Goal: Information Seeking & Learning: Learn about a topic

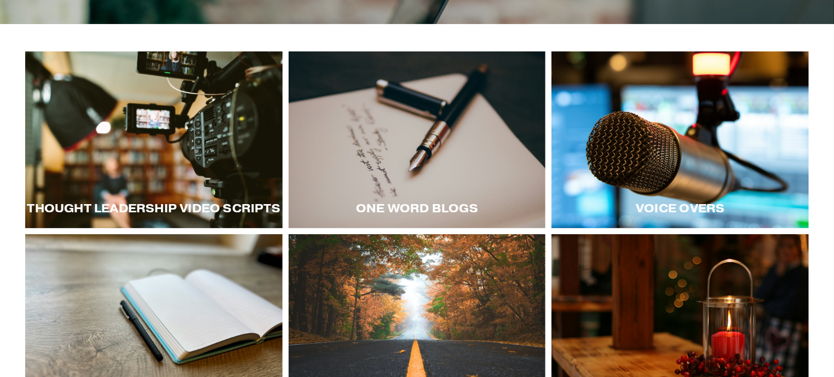
scroll to position [162, 0]
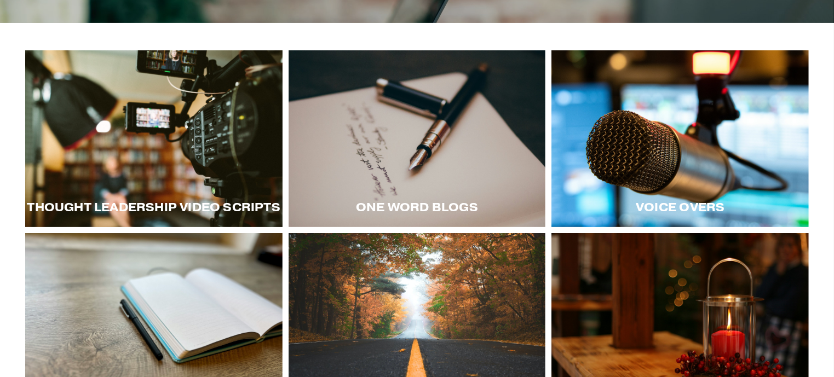
click at [212, 145] on div at bounding box center [153, 138] width 257 height 177
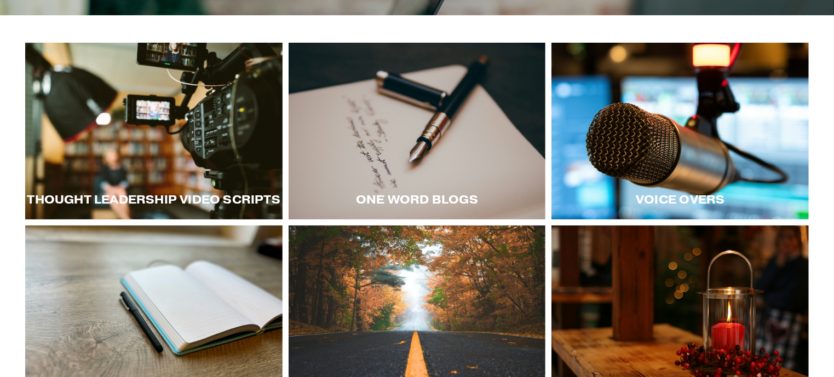
scroll to position [171, 0]
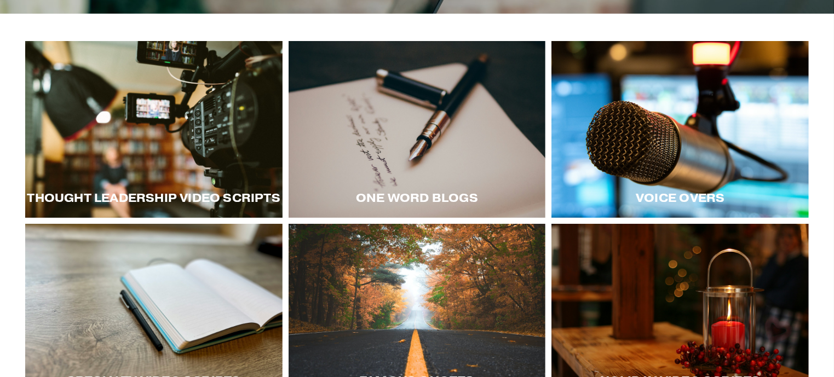
click at [234, 128] on div at bounding box center [153, 129] width 257 height 177
click at [683, 137] on div at bounding box center [679, 129] width 257 height 177
click at [377, 128] on div at bounding box center [417, 129] width 257 height 177
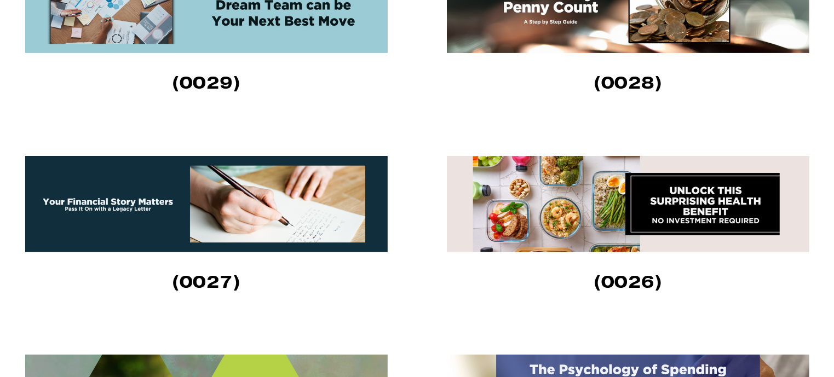
scroll to position [444, 0]
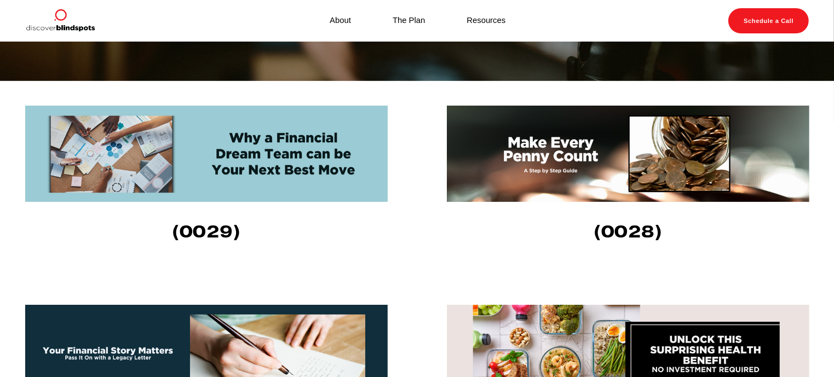
scroll to position [292, 0]
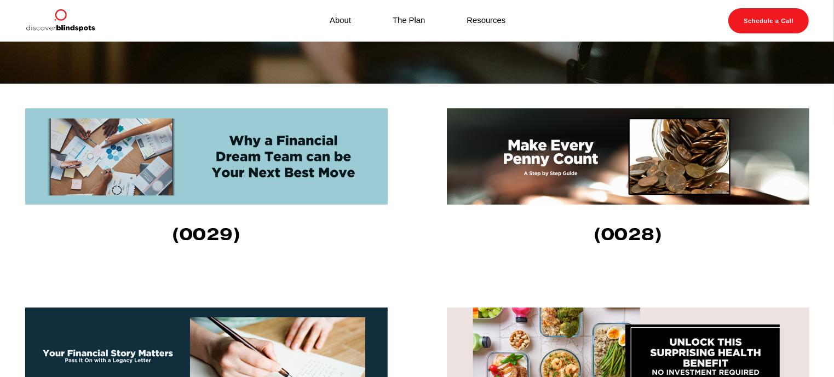
click at [229, 137] on img at bounding box center [206, 156] width 363 height 96
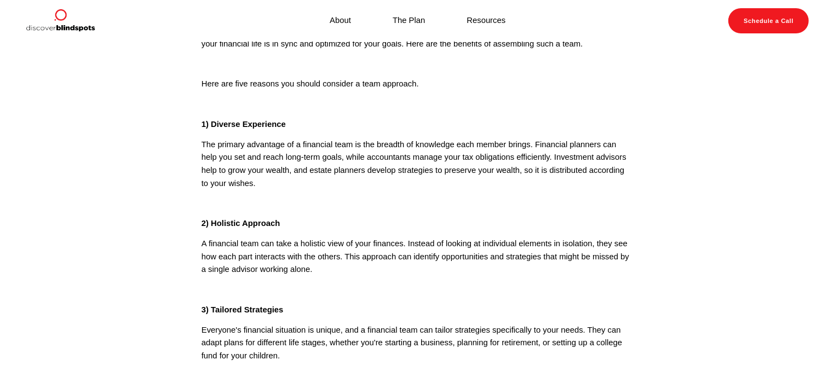
scroll to position [121, 0]
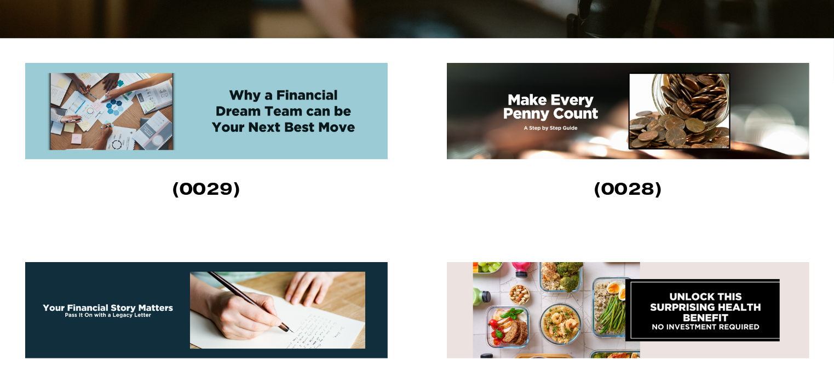
scroll to position [344, 0]
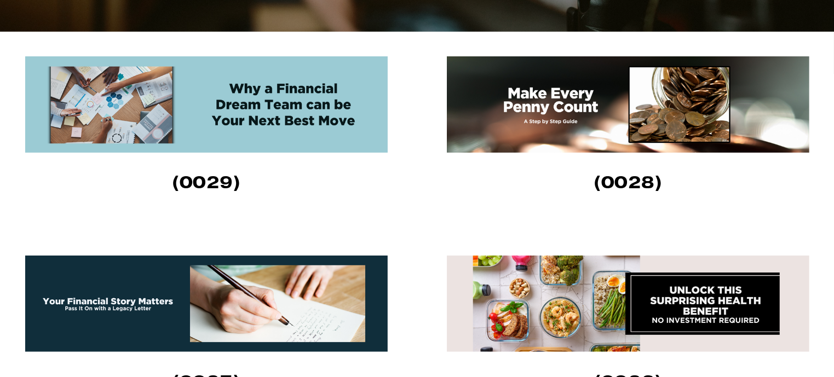
click at [251, 113] on img at bounding box center [206, 104] width 363 height 96
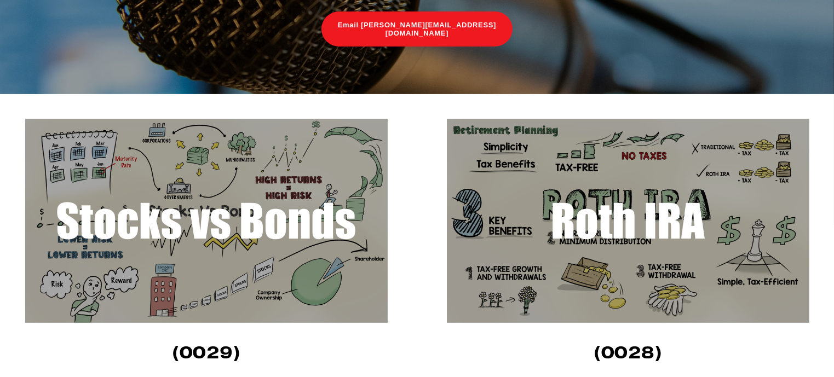
scroll to position [198, 0]
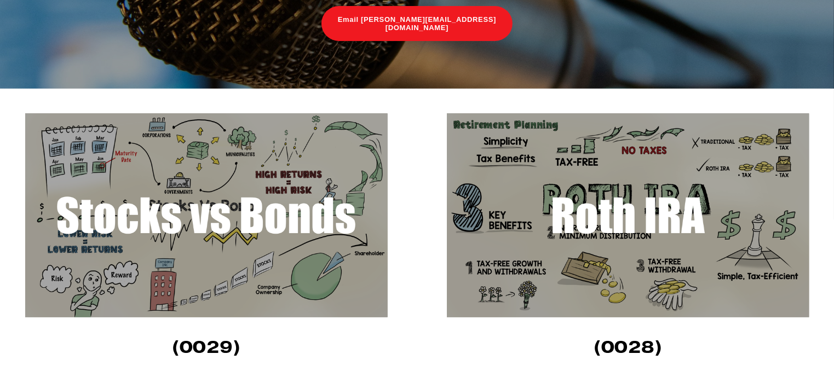
click at [628, 205] on img at bounding box center [628, 215] width 363 height 204
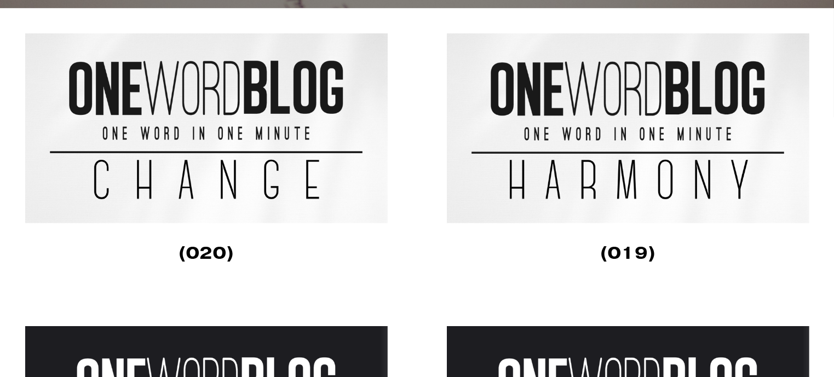
scroll to position [297, 0]
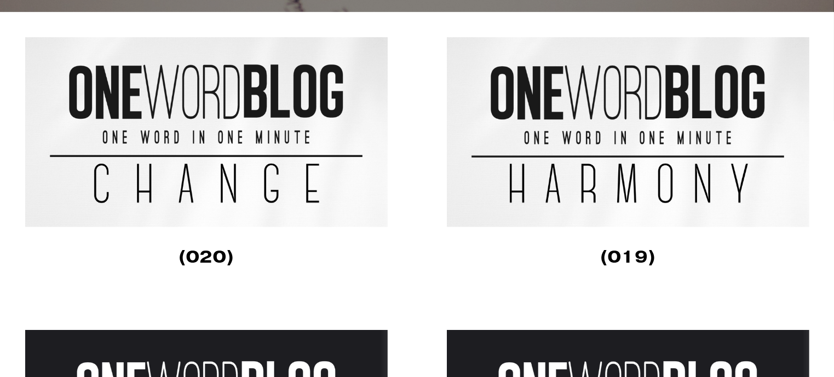
click at [208, 141] on img at bounding box center [206, 132] width 363 height 190
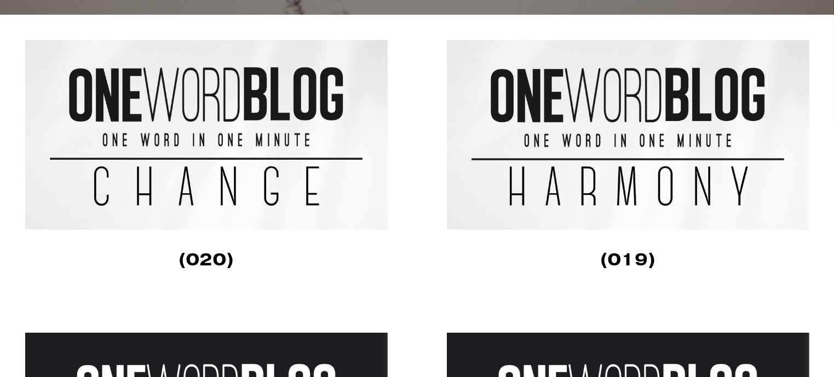
scroll to position [297, 0]
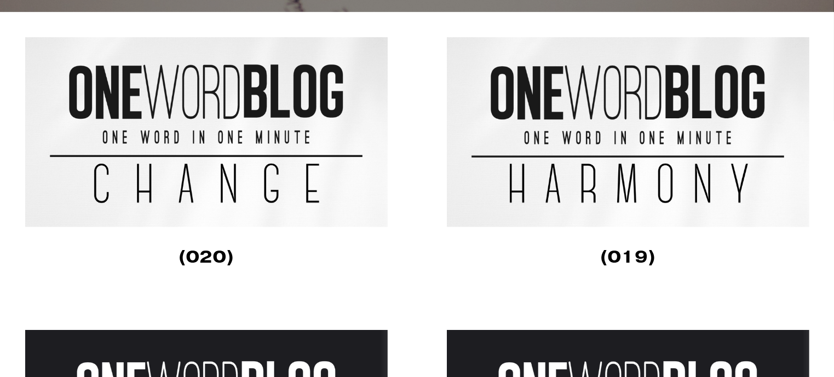
click at [509, 77] on img at bounding box center [628, 132] width 363 height 190
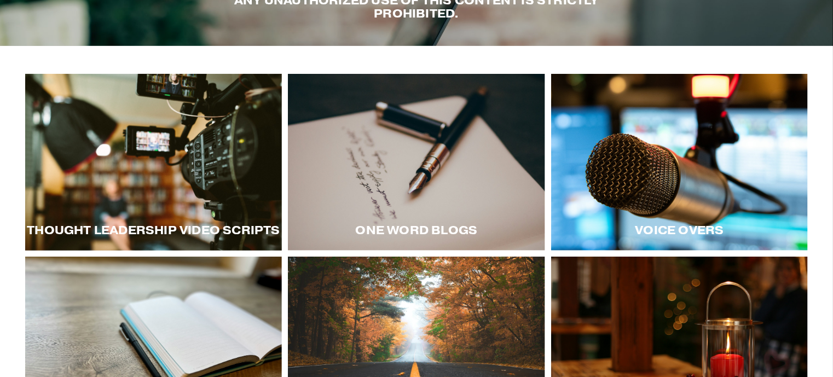
scroll to position [141, 0]
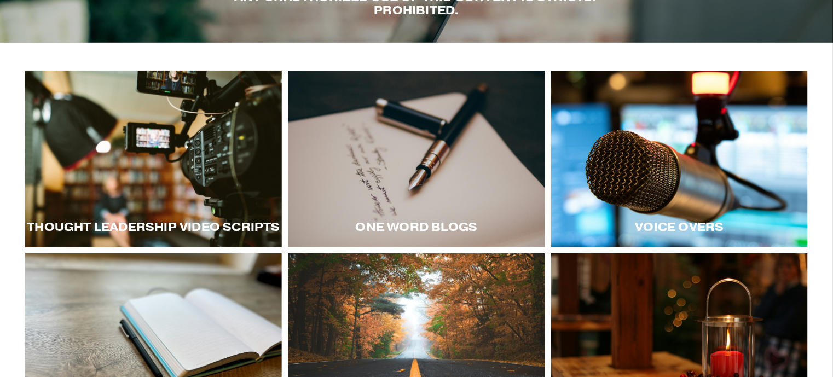
click at [177, 186] on div at bounding box center [153, 159] width 257 height 177
